Goal: Information Seeking & Learning: Learn about a topic

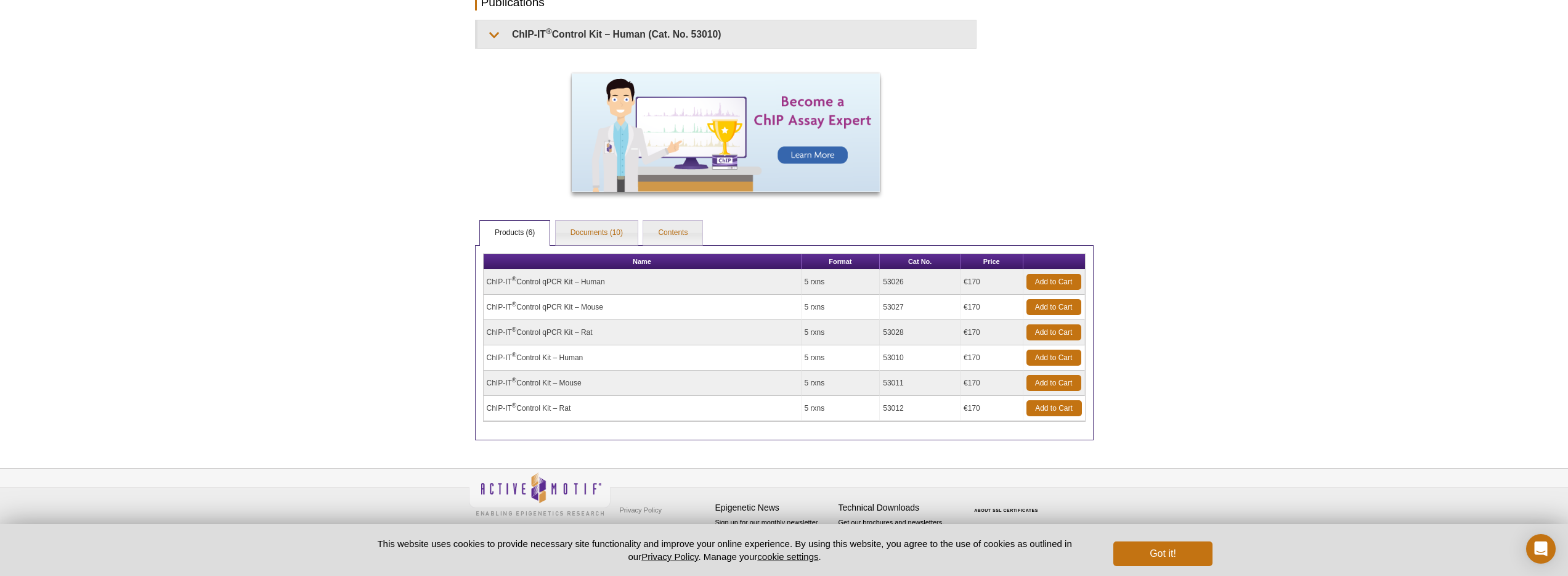
scroll to position [358, 0]
click at [606, 228] on link "Documents (10)" at bounding box center [597, 232] width 82 height 24
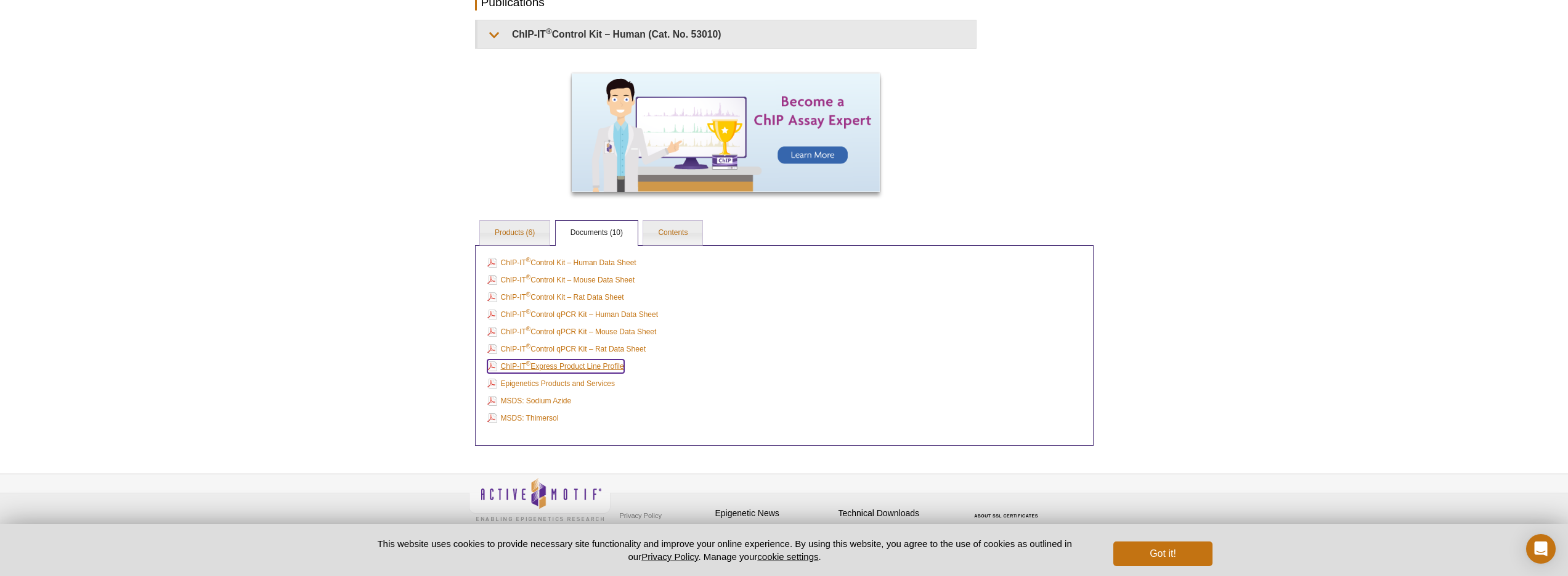
click at [536, 370] on link "ChIP-IT ® Express Product Line Profile" at bounding box center [556, 366] width 137 height 14
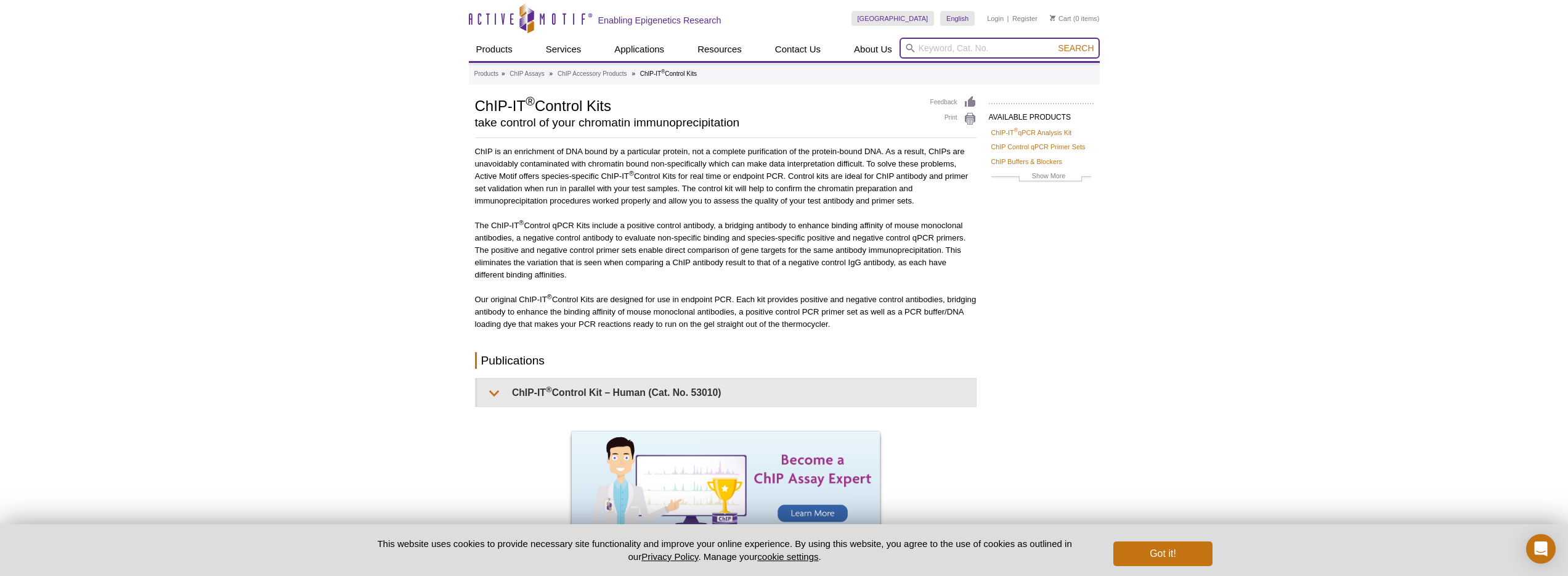
click at [950, 49] on input "search" at bounding box center [1000, 48] width 200 height 21
type input "chromatin prep"
click at [1054, 43] on button "Search" at bounding box center [1076, 48] width 43 height 11
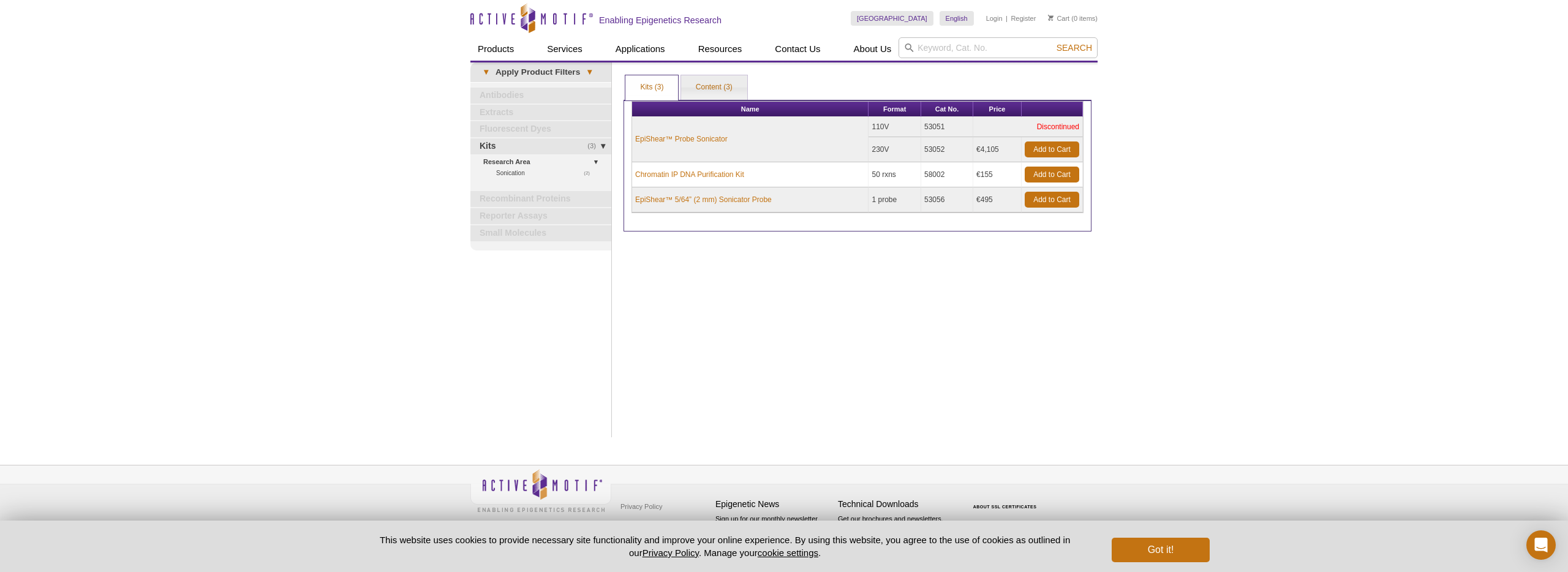
click at [1016, 62] on header "Active Motif Logo Enabling Epigenetics Research 0 Search Skip to content Active…" at bounding box center [784, 31] width 627 height 62
click at [1009, 52] on input "search" at bounding box center [997, 48] width 199 height 20
paste input "53046"
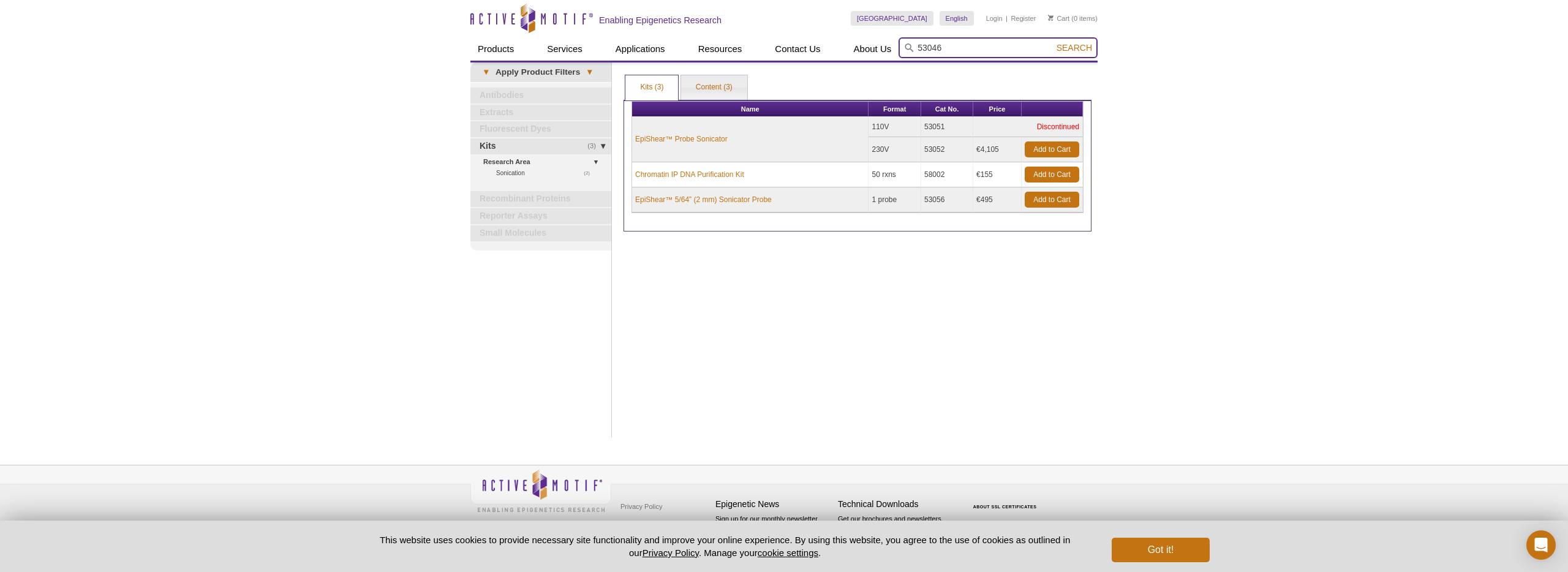
type input "53046"
click at [1053, 43] on button "Search" at bounding box center [1074, 48] width 43 height 11
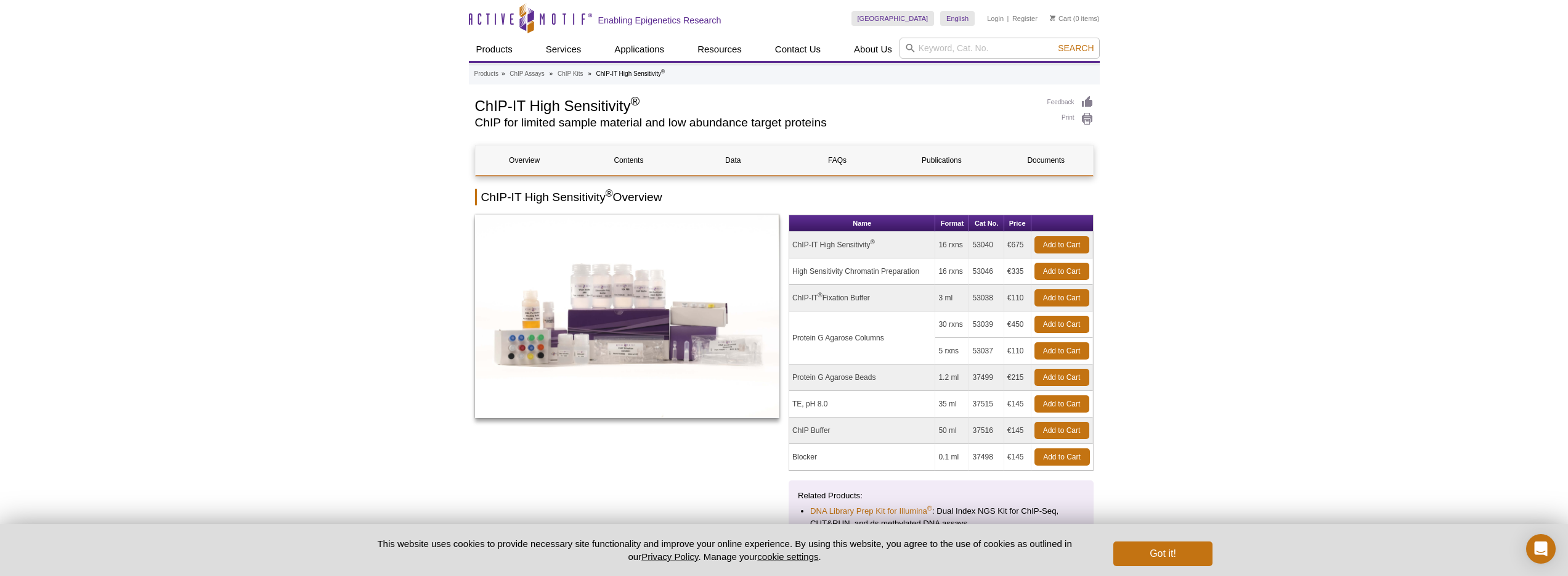
click at [487, 106] on h1 "ChIP-IT High Sensitivity ®" at bounding box center [756, 104] width 560 height 19
drag, startPoint x: 488, startPoint y: 106, endPoint x: 631, endPoint y: 88, distance: 144.1
drag, startPoint x: 688, startPoint y: 97, endPoint x: 651, endPoint y: 104, distance: 37.7
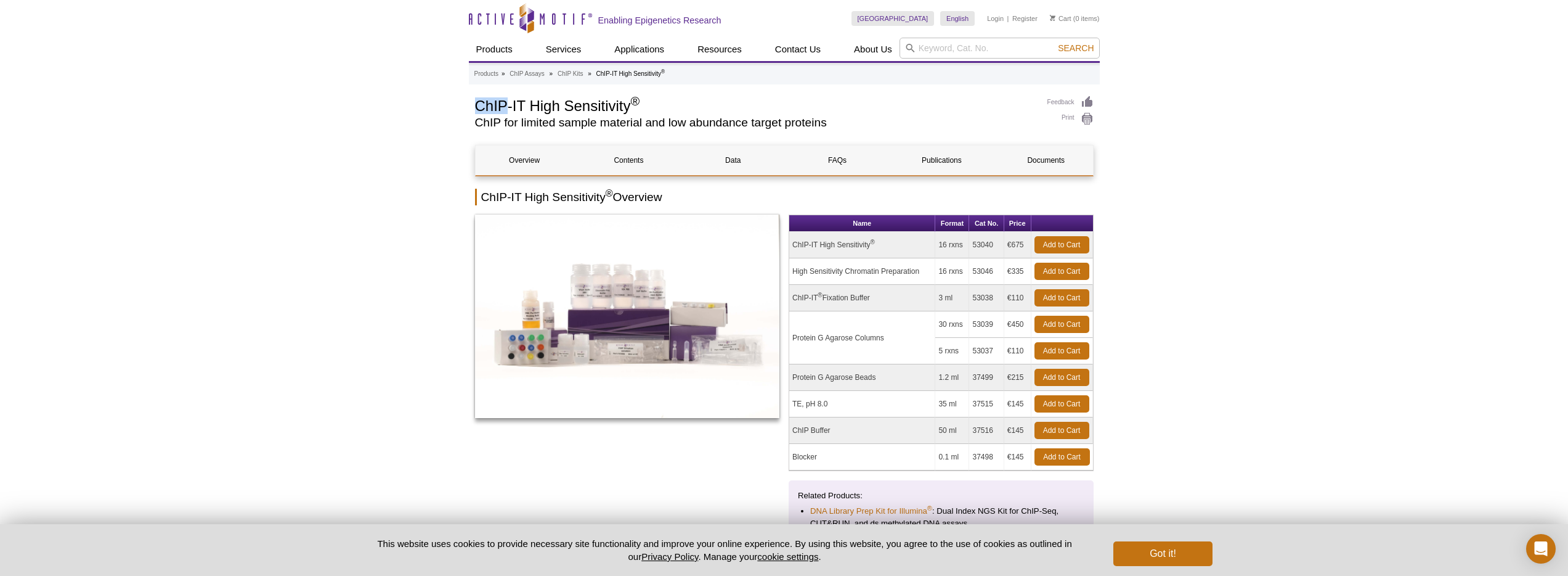
click at [682, 99] on h1 "ChIP-IT High Sensitivity ®" at bounding box center [756, 104] width 560 height 19
click at [676, 101] on h1 "ChIP-IT High Sensitivity ®" at bounding box center [756, 104] width 560 height 19
drag, startPoint x: 651, startPoint y: 104, endPoint x: 496, endPoint y: 106, distance: 155.0
click at [496, 106] on h1 "ChIP-IT High Sensitivity ®" at bounding box center [756, 104] width 560 height 19
copy div "ChIP-IT High Sensitivity ®"
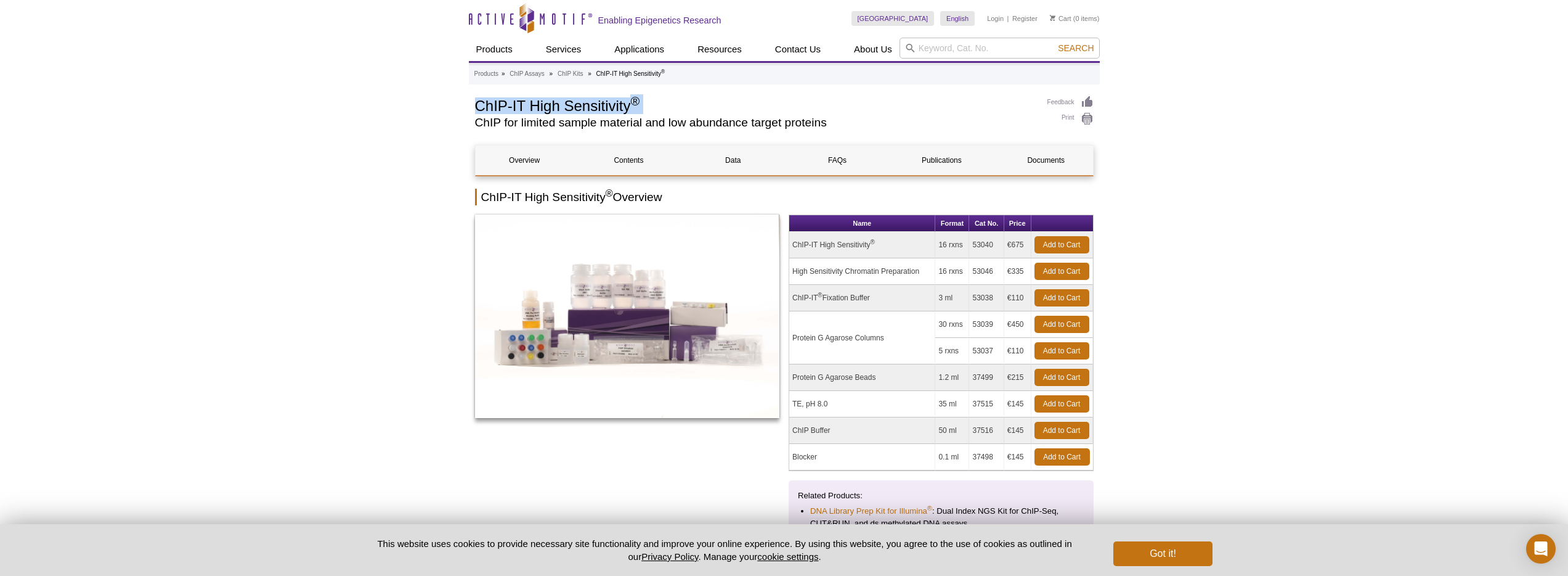
click at [798, 273] on td "High Sensitivity Chromatin Preparation" at bounding box center [863, 270] width 146 height 26
drag, startPoint x: 798, startPoint y: 273, endPoint x: 908, endPoint y: 274, distance: 110.0
click at [908, 274] on td "High Sensitivity Chromatin Preparation" at bounding box center [863, 270] width 146 height 26
copy td "High Sensitivity Chromatin Preparation"
